Goal: Transaction & Acquisition: Purchase product/service

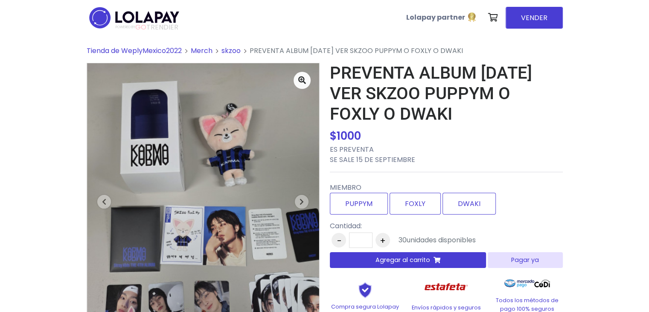
click at [151, 15] on img at bounding box center [134, 17] width 95 height 27
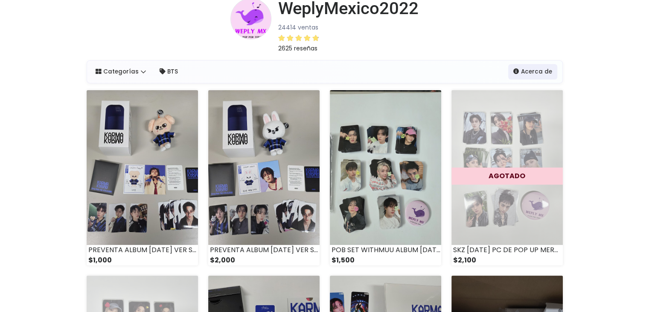
scroll to position [29, 0]
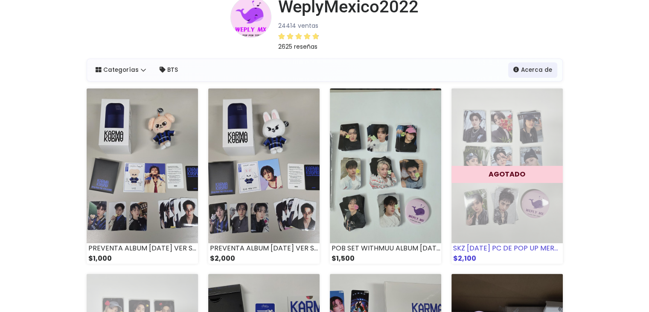
click at [499, 145] on img at bounding box center [507, 165] width 111 height 155
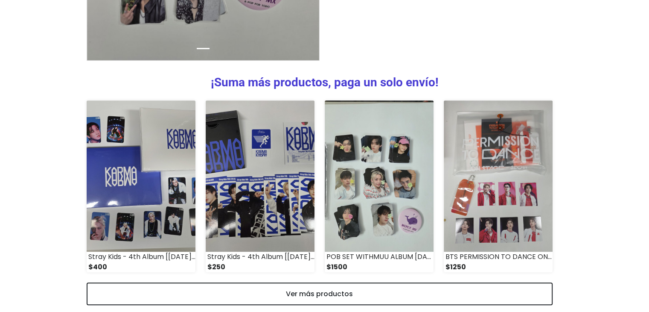
scroll to position [336, 0]
